Goal: Transaction & Acquisition: Download file/media

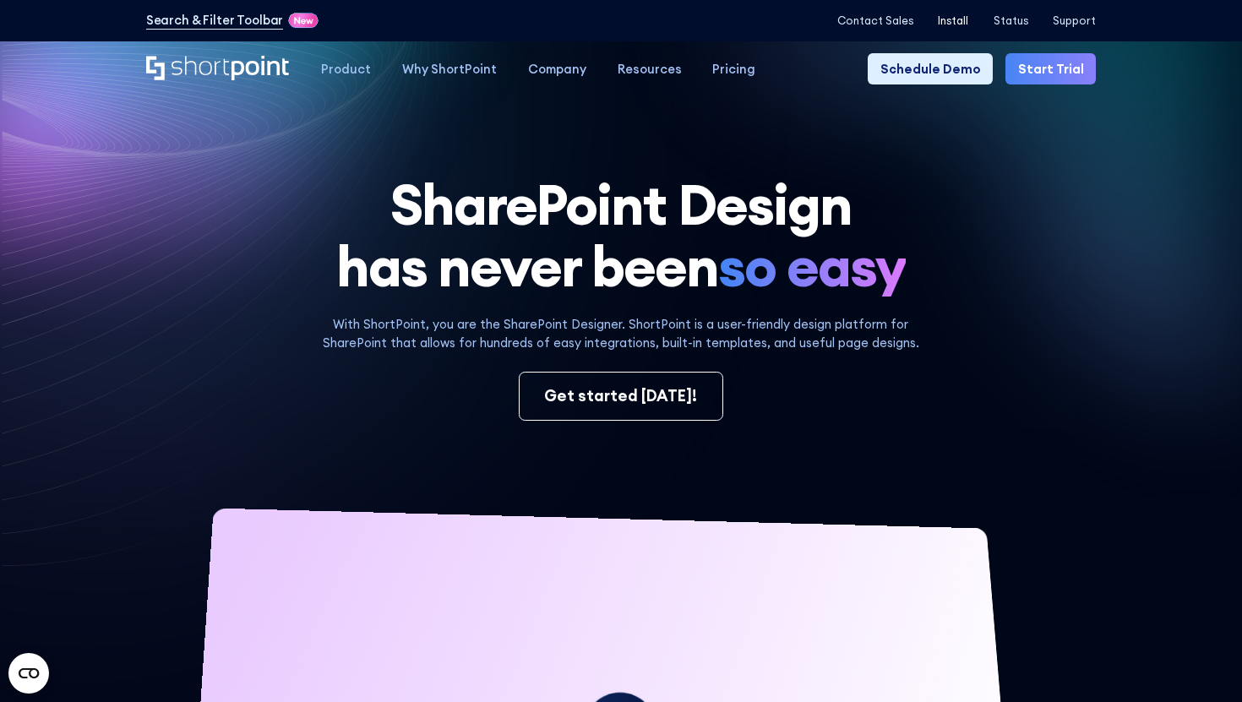
click at [956, 23] on p "Install" at bounding box center [953, 20] width 30 height 13
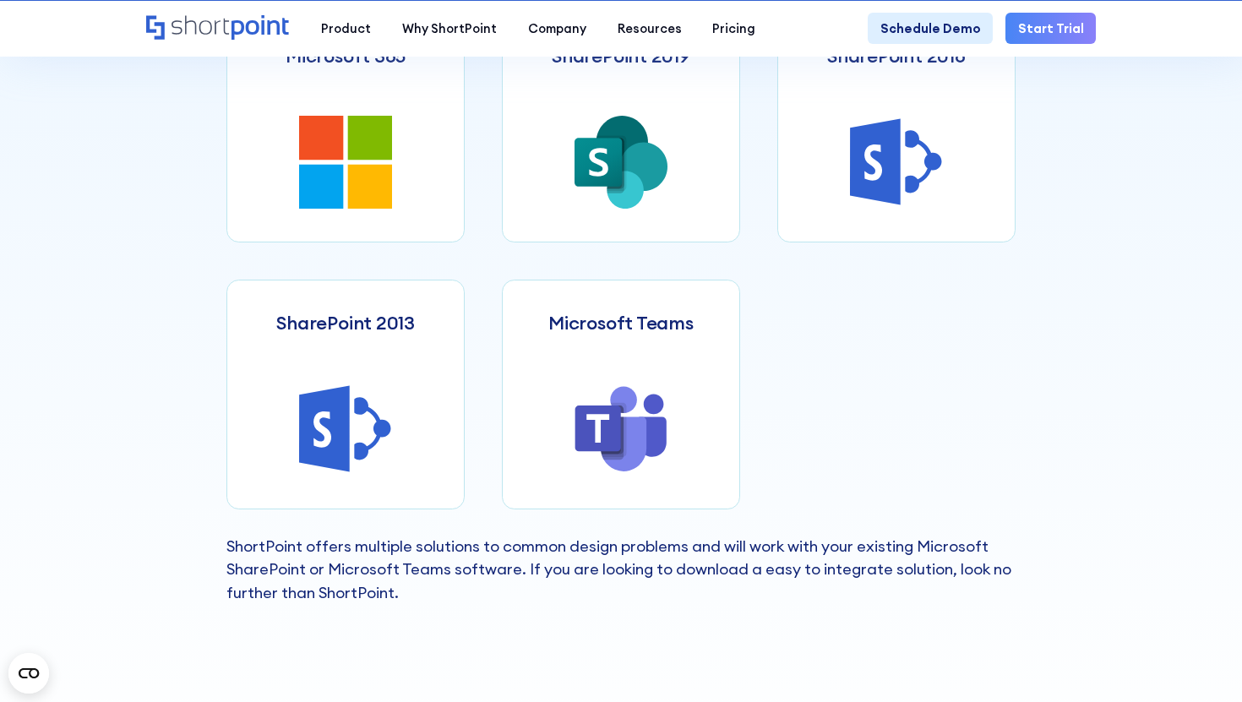
scroll to position [743, 0]
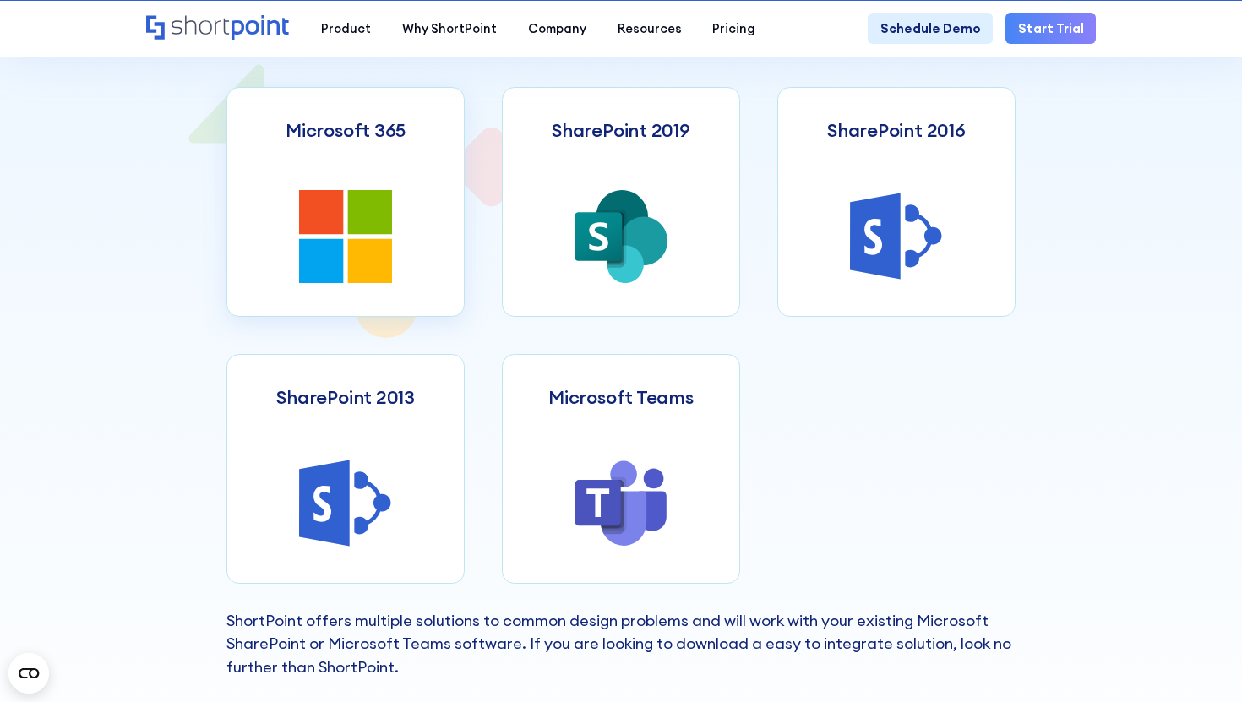
click at [347, 228] on icon at bounding box center [345, 236] width 93 height 93
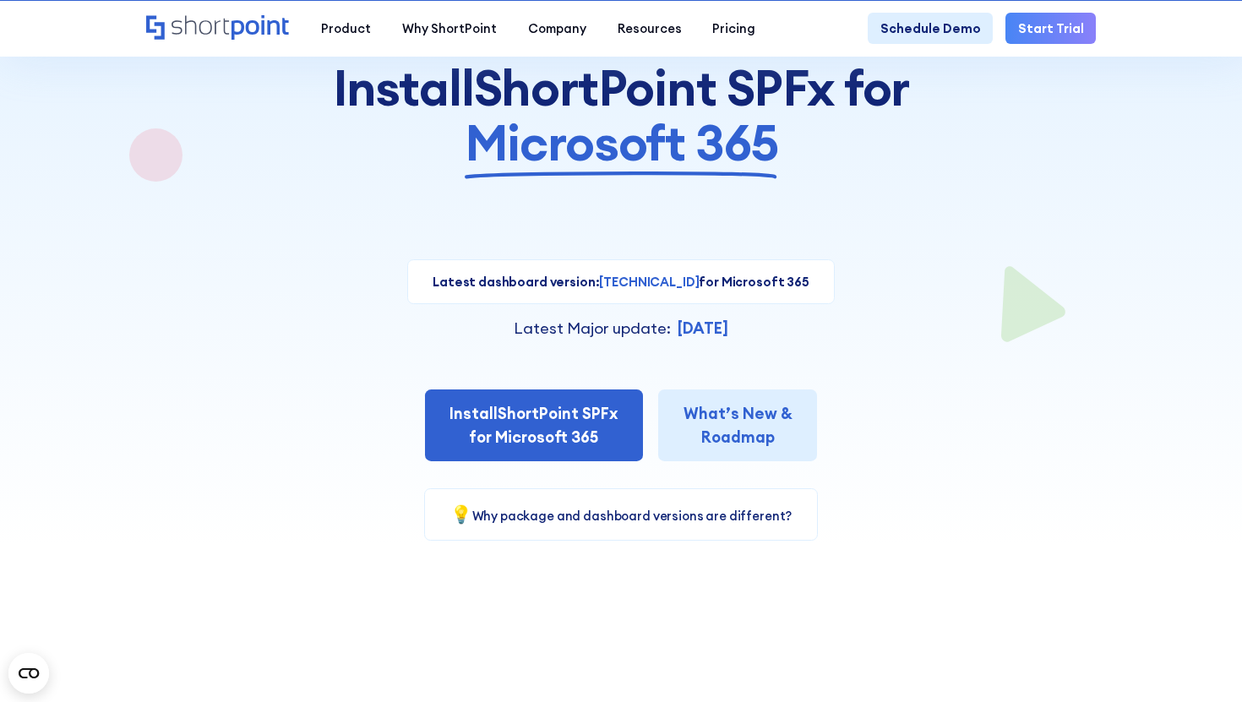
scroll to position [200, 0]
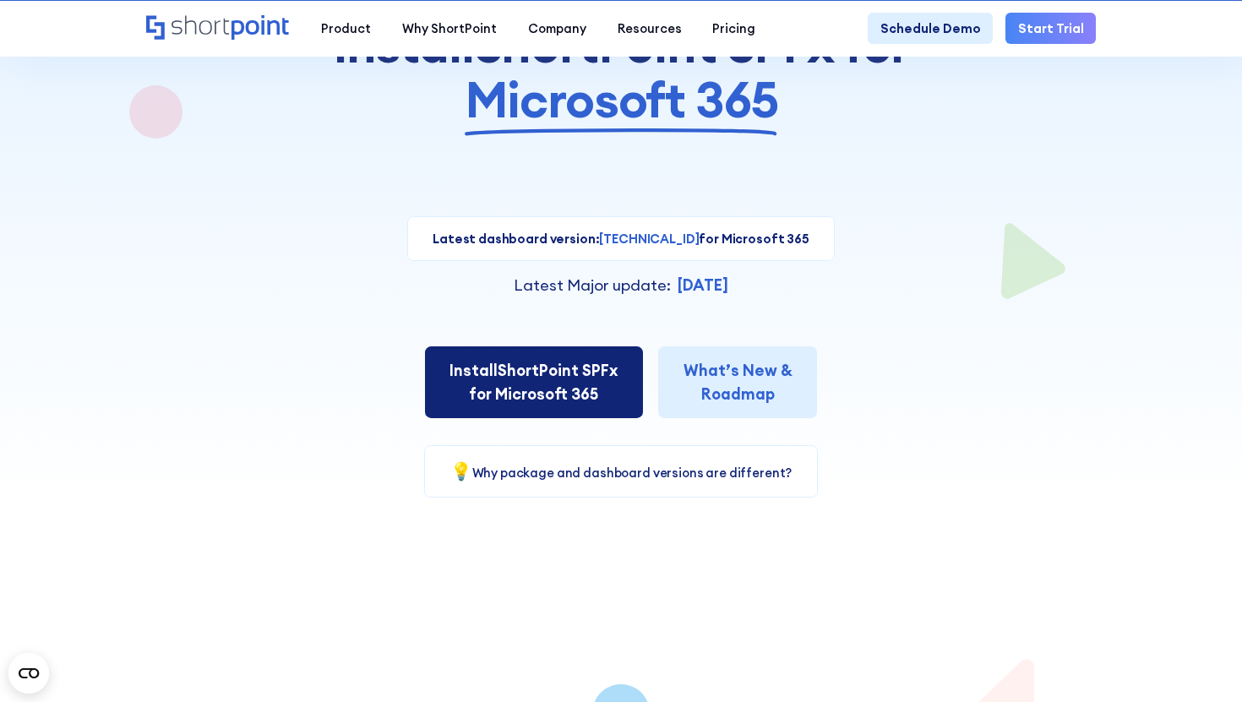
click at [519, 376] on link "Install ShortPoint SPFx for Microsoft 365" at bounding box center [534, 383] width 218 height 72
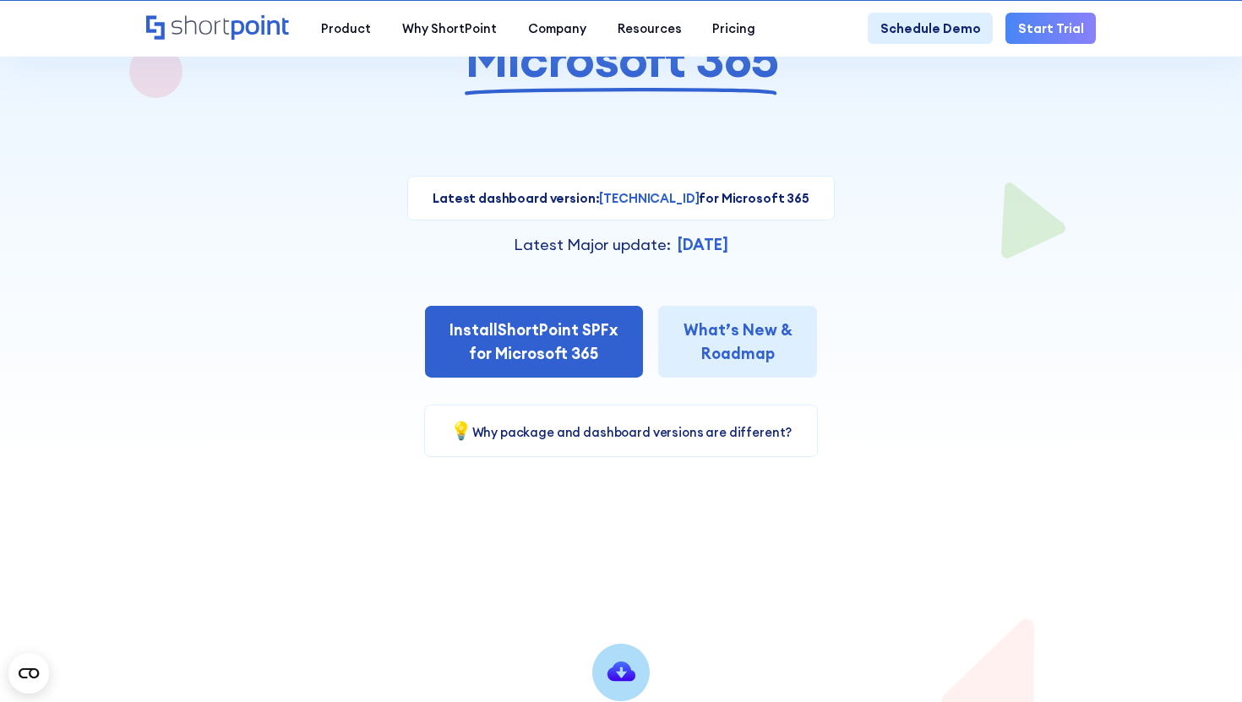
scroll to position [248, 0]
